Goal: Transaction & Acquisition: Obtain resource

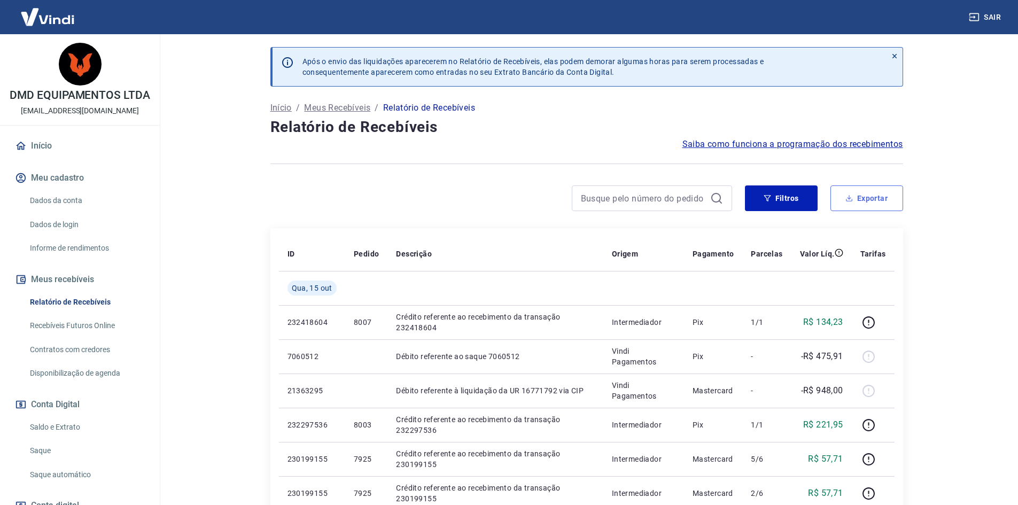
click at [866, 197] on button "Exportar" at bounding box center [866, 198] width 73 height 26
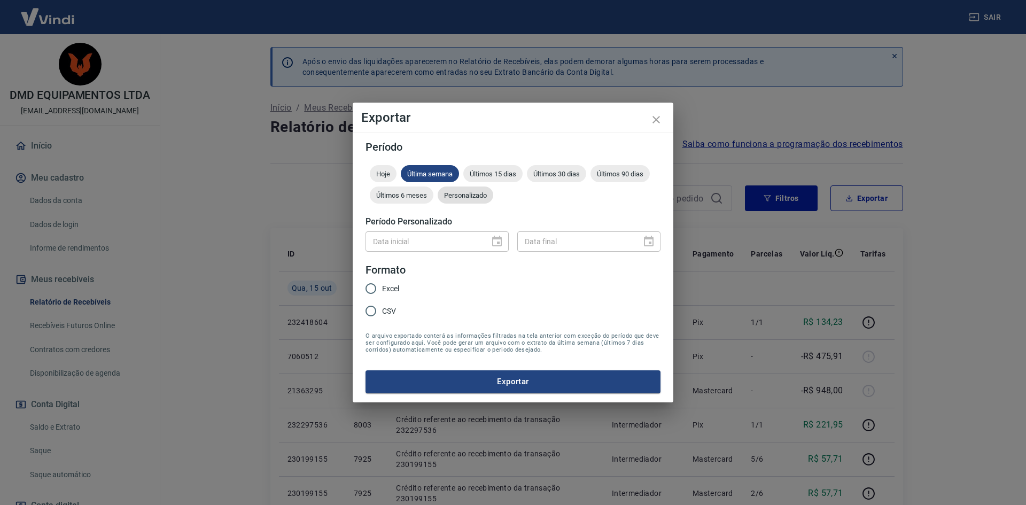
click at [476, 196] on span "Personalizado" at bounding box center [466, 195] width 56 height 8
click at [495, 243] on icon "Choose date" at bounding box center [497, 241] width 13 height 13
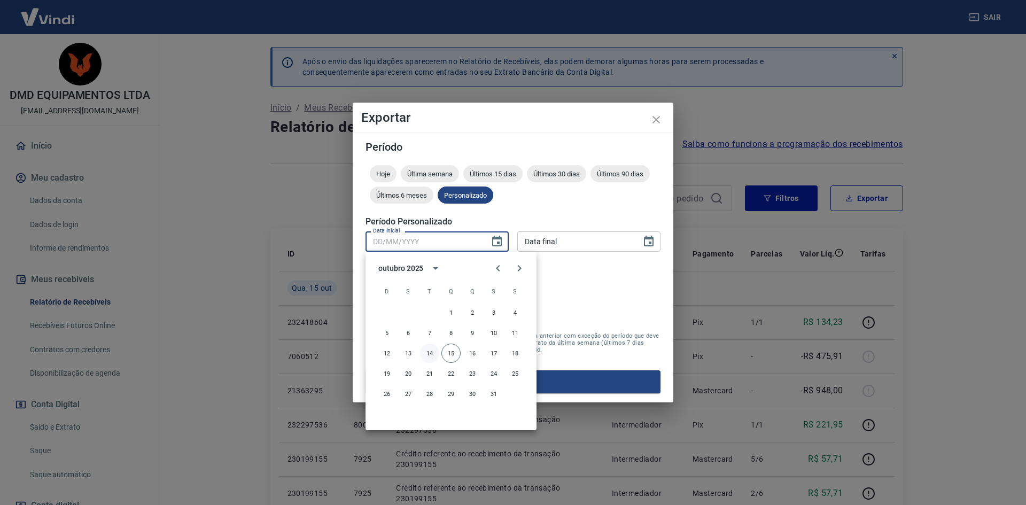
click at [432, 351] on button "14" at bounding box center [429, 353] width 19 height 19
type input "[DATE]"
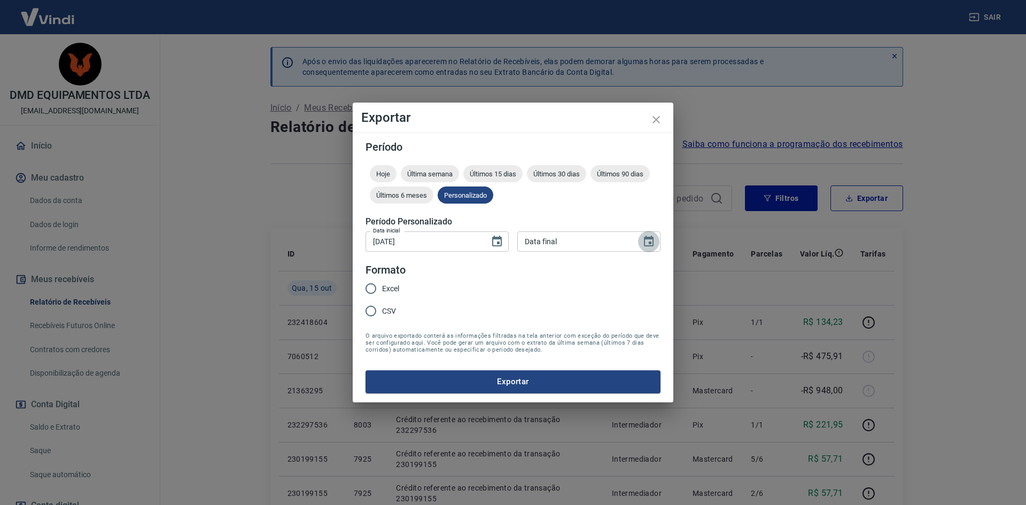
click at [652, 241] on icon "Choose date" at bounding box center [648, 241] width 13 height 13
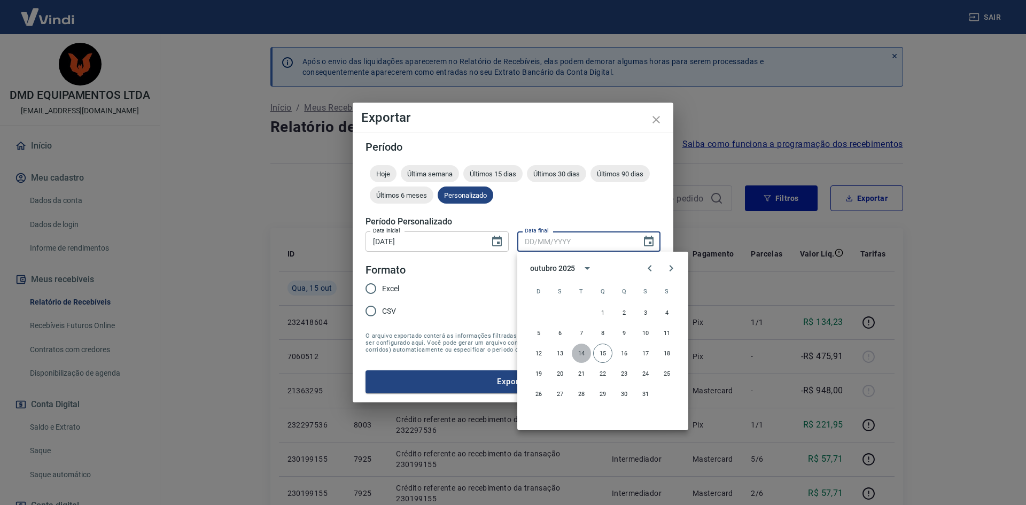
click at [582, 348] on button "14" at bounding box center [581, 353] width 19 height 19
type input "[DATE]"
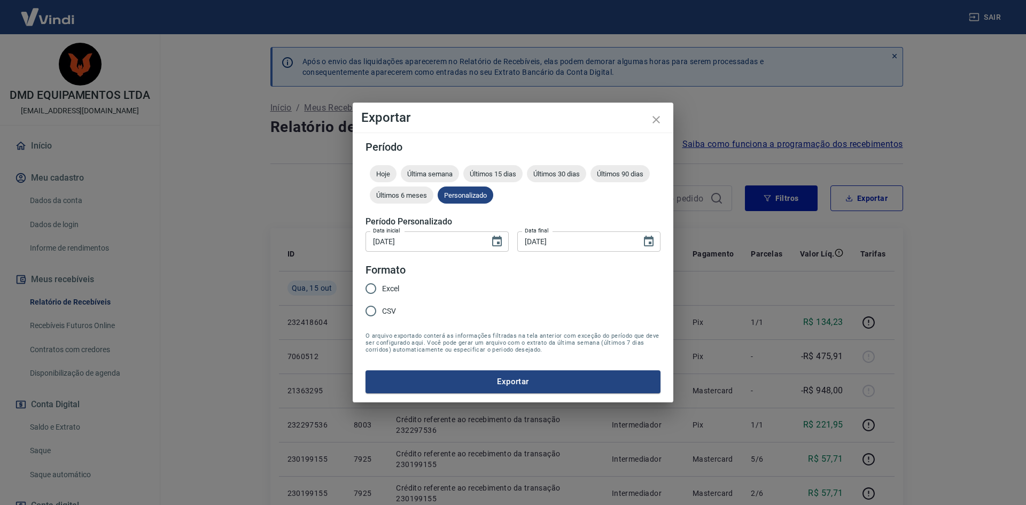
click at [369, 286] on input "Excel" at bounding box center [371, 288] width 22 height 22
radio input "true"
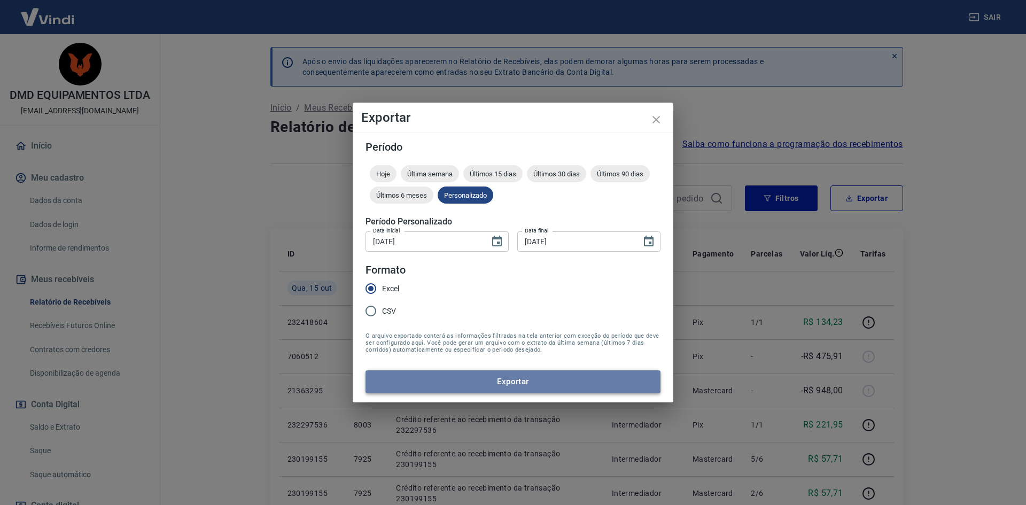
click at [511, 378] on button "Exportar" at bounding box center [512, 381] width 295 height 22
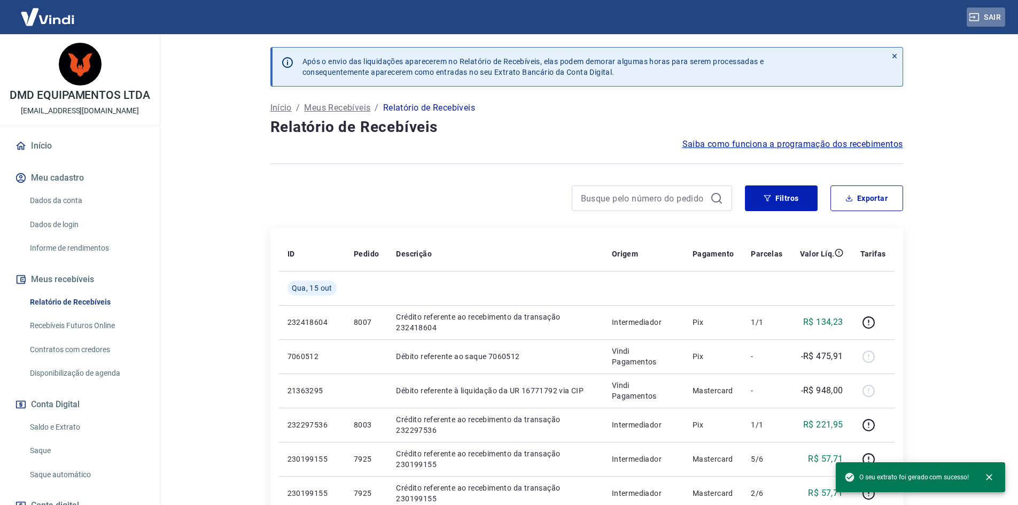
click at [986, 17] on button "Sair" at bounding box center [986, 17] width 38 height 20
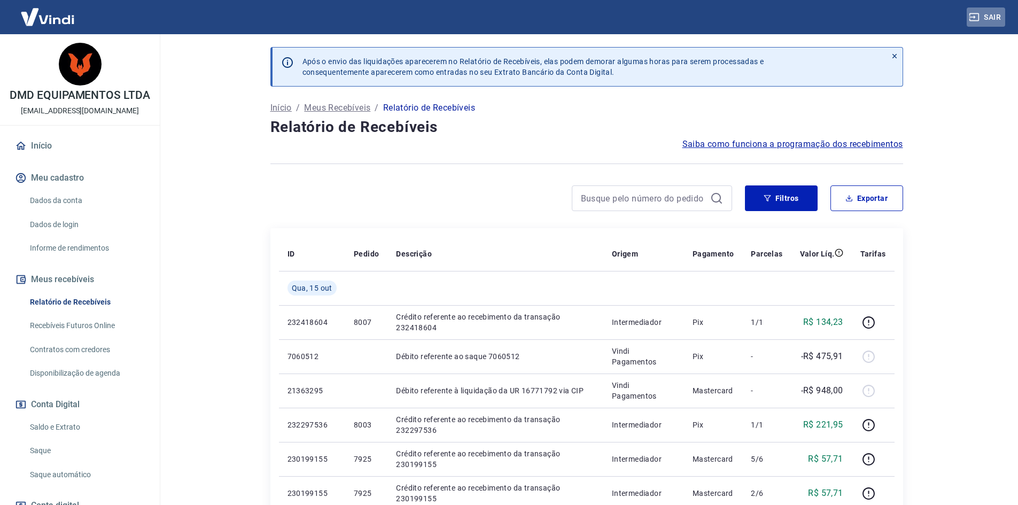
click at [984, 16] on button "Sair" at bounding box center [986, 17] width 38 height 20
